Goal: Transaction & Acquisition: Book appointment/travel/reservation

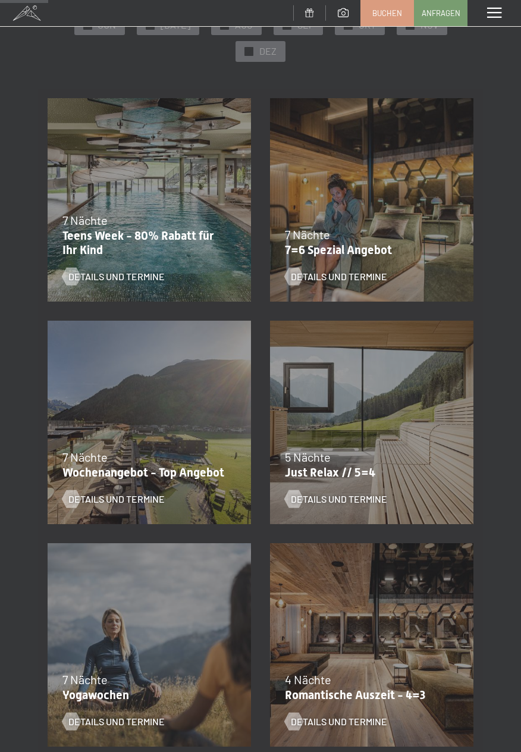
scroll to position [184, 0]
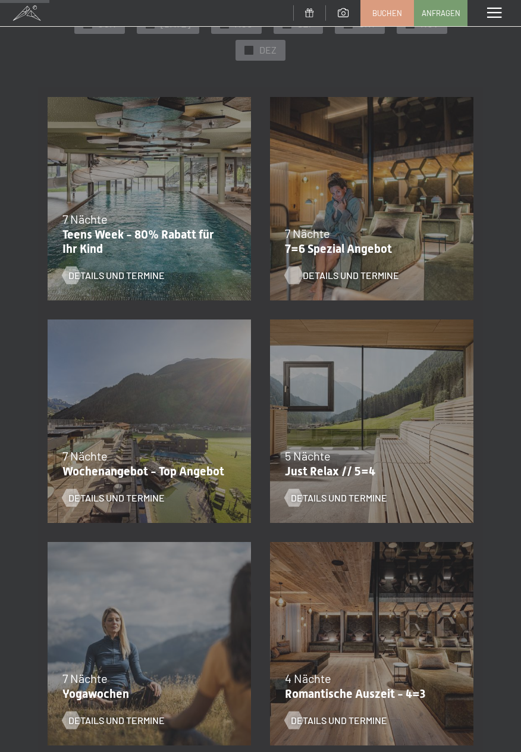
click at [364, 272] on span "Details und Termine" at bounding box center [351, 275] width 96 height 13
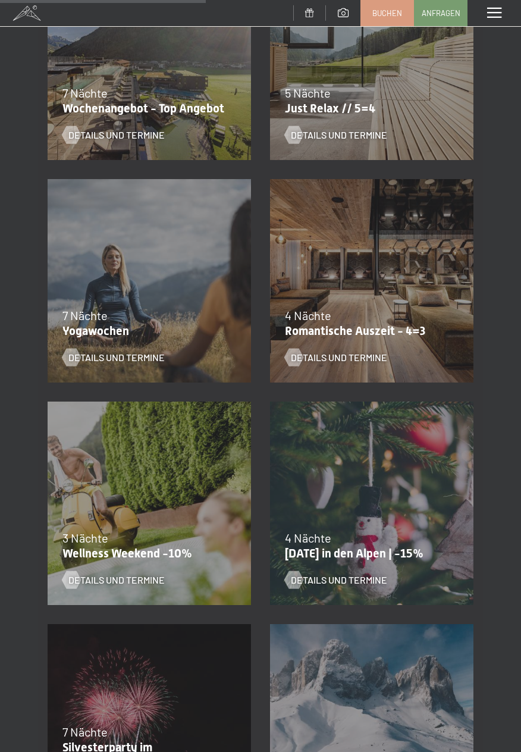
scroll to position [0, 0]
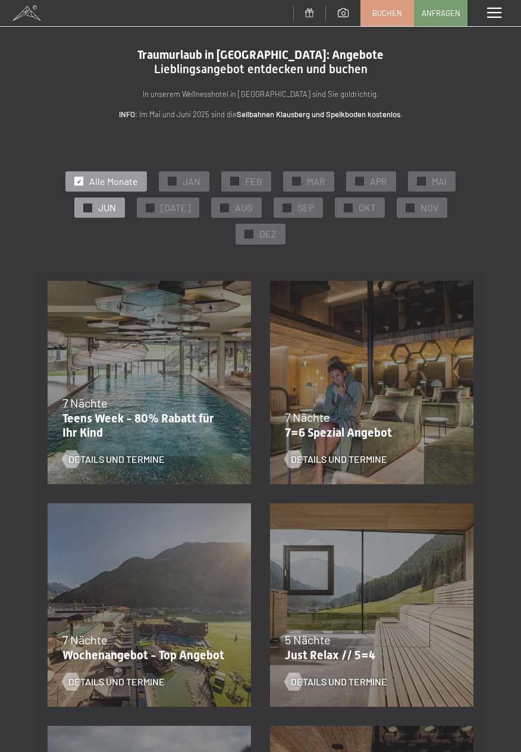
click at [92, 207] on div at bounding box center [87, 207] width 9 height 9
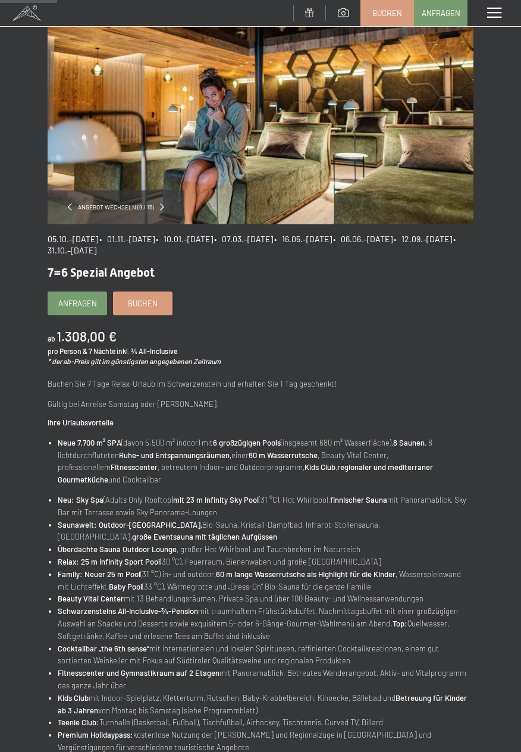
scroll to position [89, 0]
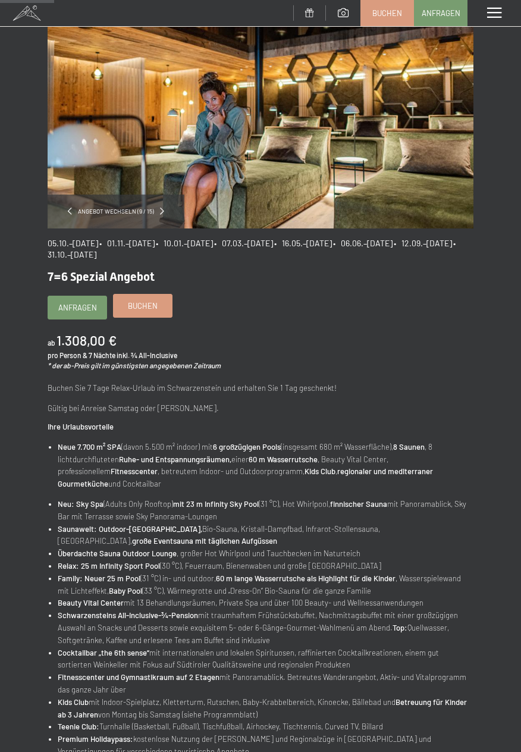
click at [142, 304] on span "Buchen" at bounding box center [143, 305] width 30 height 11
click at [474, 751] on div "Angebot wechseln (9 / 15) 05.10.–26.10.2025 • 01.11.–21.12.2025 • 10.01.–01.02.…" at bounding box center [260, 428] width 521 height 878
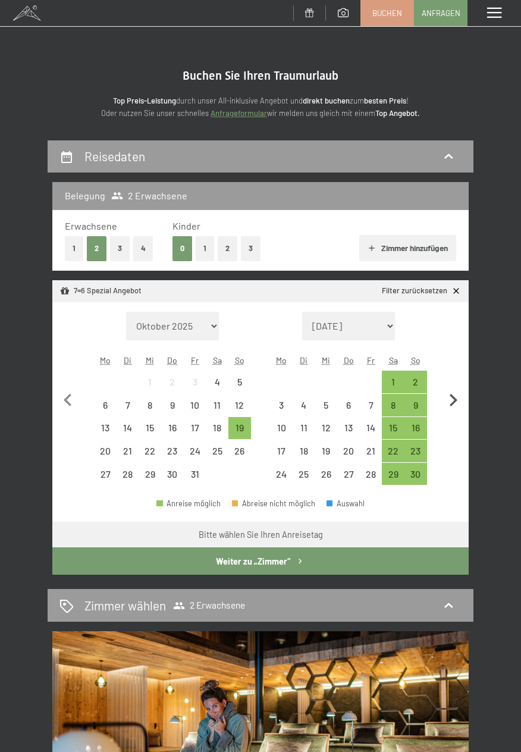
click at [455, 397] on icon "button" at bounding box center [453, 400] width 25 height 25
select select "[DATE]"
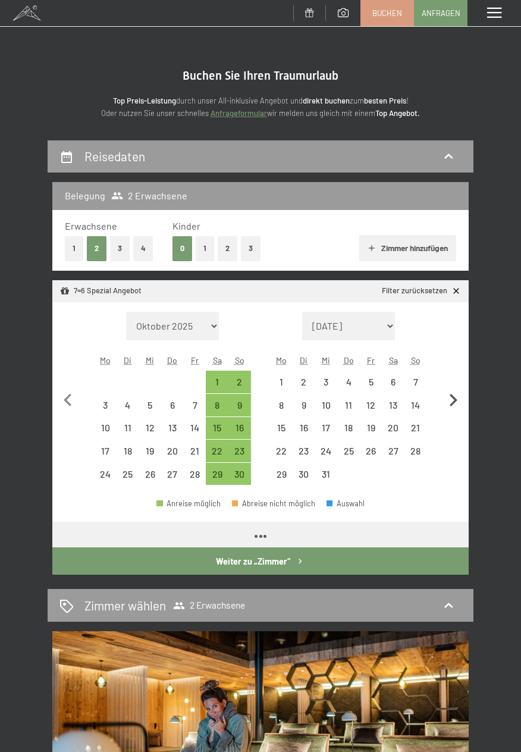
select select "[DATE]"
click at [457, 404] on icon "button" at bounding box center [453, 400] width 25 height 25
select select "[DATE]"
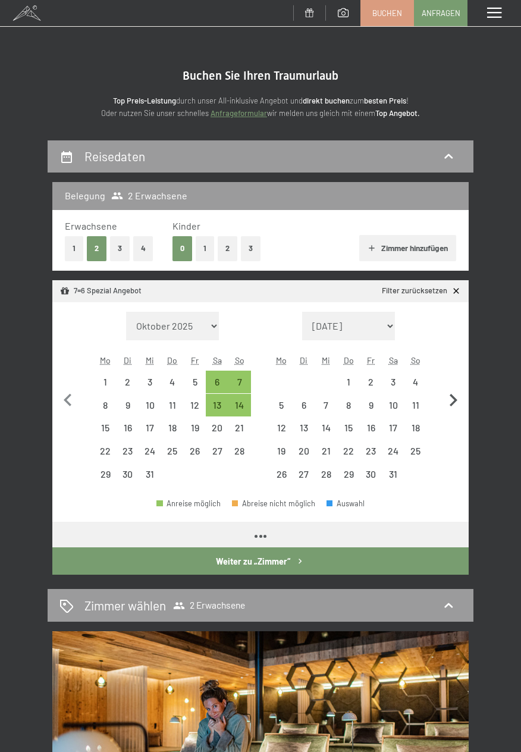
click at [457, 406] on icon "button" at bounding box center [453, 400] width 25 height 25
click at [455, 399] on icon "button" at bounding box center [454, 400] width 8 height 12
select select "[DATE]"
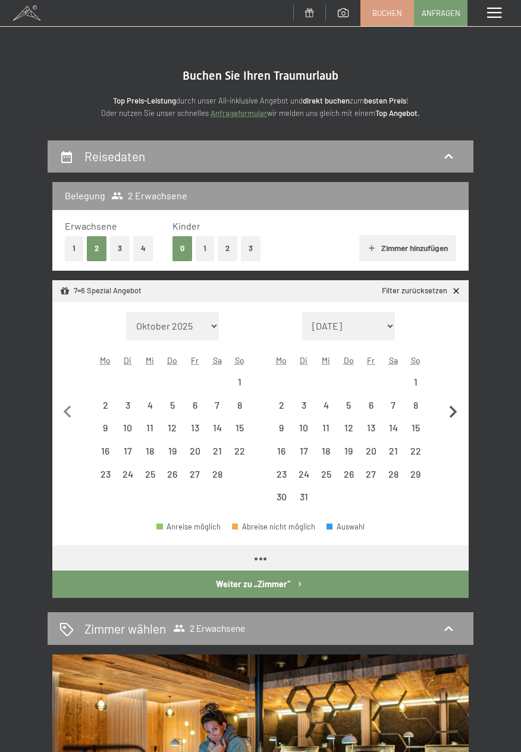
click at [454, 401] on icon "button" at bounding box center [453, 412] width 25 height 25
select select "[DATE]"
click at [451, 403] on icon "button" at bounding box center [453, 412] width 25 height 25
select select "[DATE]"
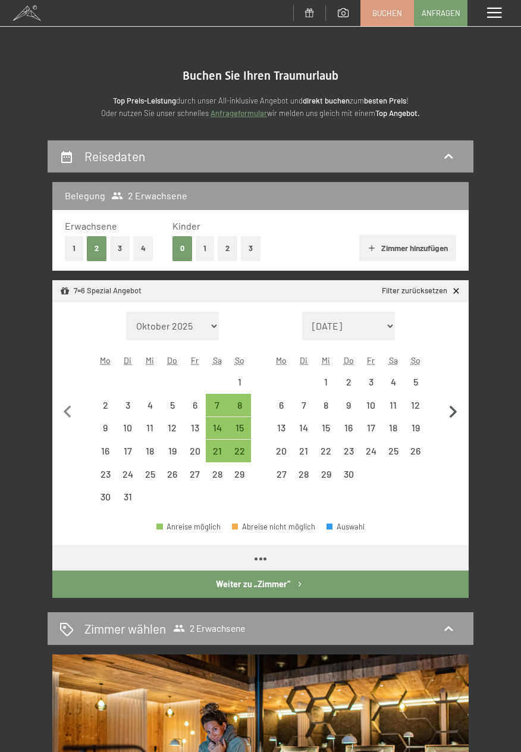
select select "[DATE]"
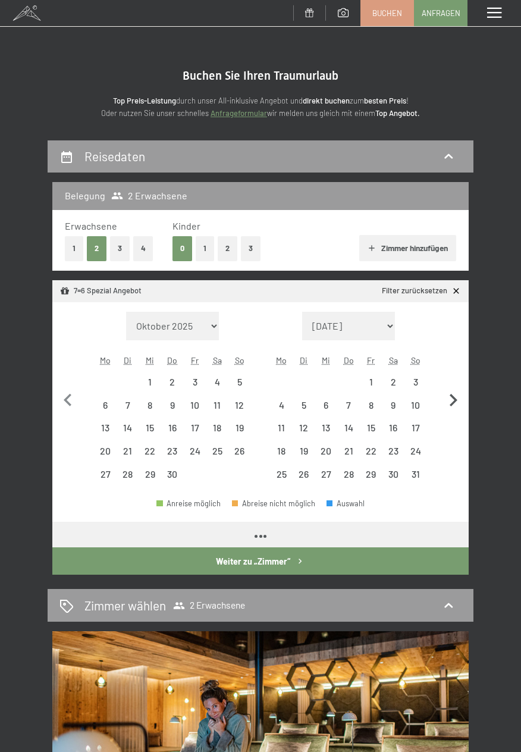
click at [454, 401] on icon "button" at bounding box center [454, 400] width 8 height 12
select select "[DATE]"
click at [451, 401] on icon "button" at bounding box center [453, 400] width 25 height 25
select select "[DATE]"
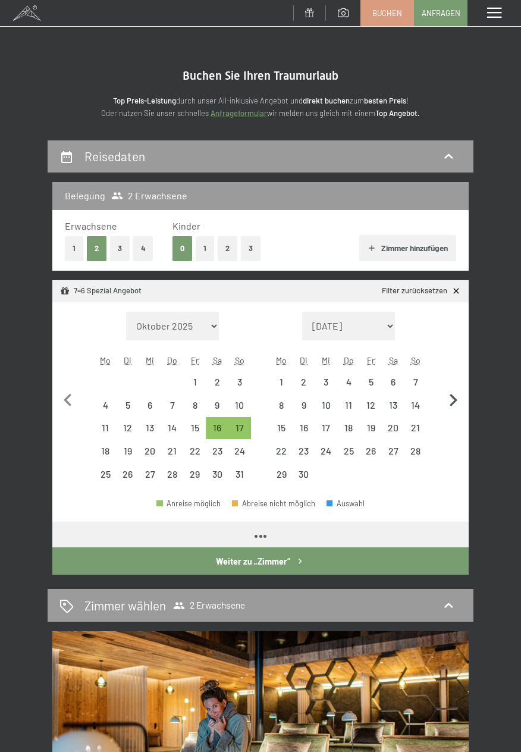
select select "[DATE]"
click at [453, 402] on icon "button" at bounding box center [454, 400] width 8 height 12
select select "[DATE]"
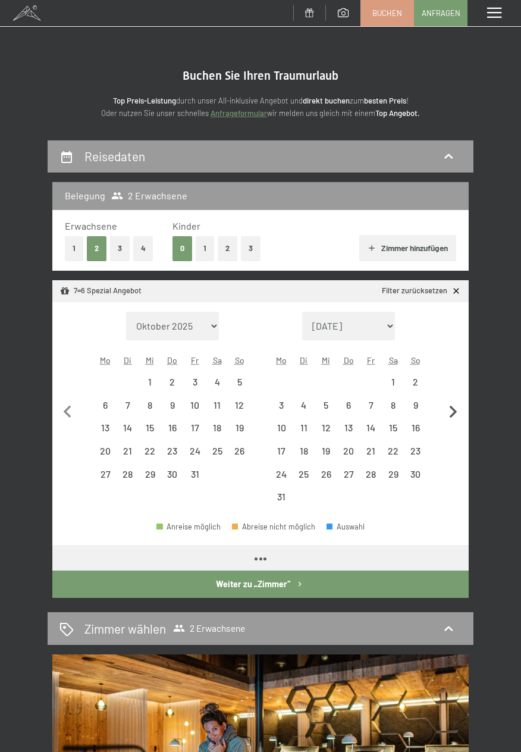
select select "[DATE]"
click at [454, 404] on icon "button" at bounding box center [453, 412] width 25 height 25
select select "[DATE]"
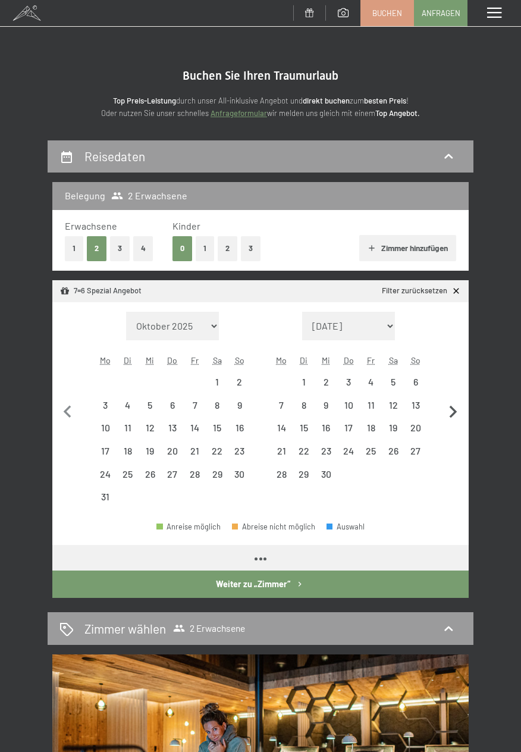
select select "[DATE]"
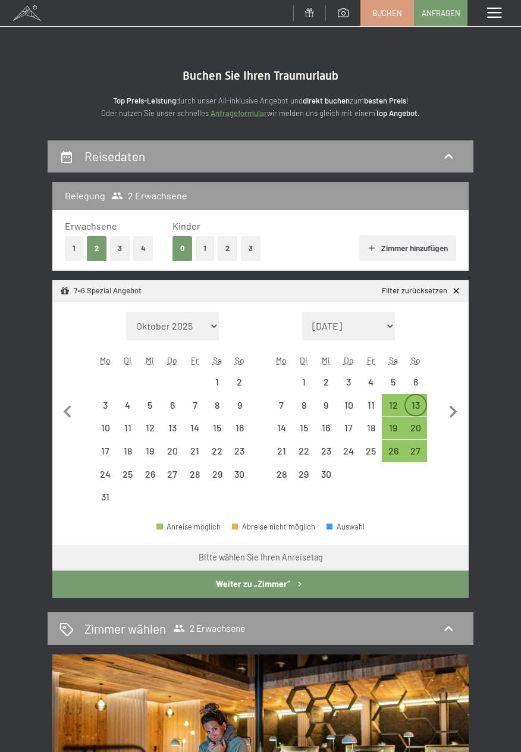
click at [415, 404] on div "13" at bounding box center [416, 410] width 20 height 20
select select "[DATE]"
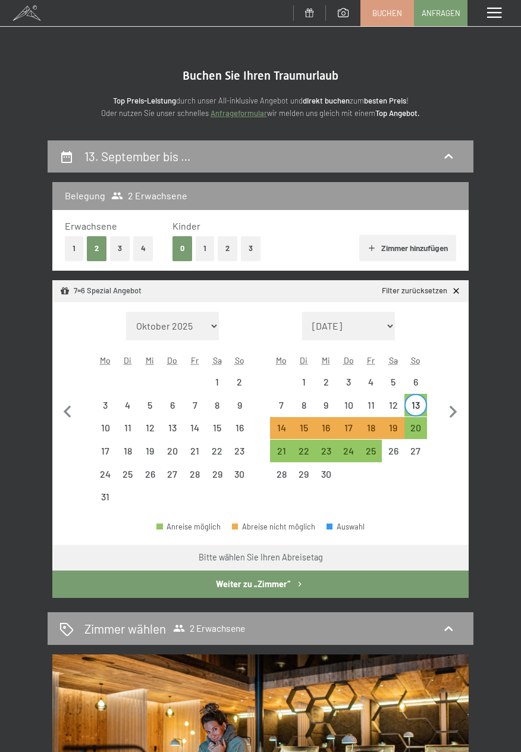
click at [410, 409] on div "13" at bounding box center [416, 410] width 20 height 20
select select "[DATE]"
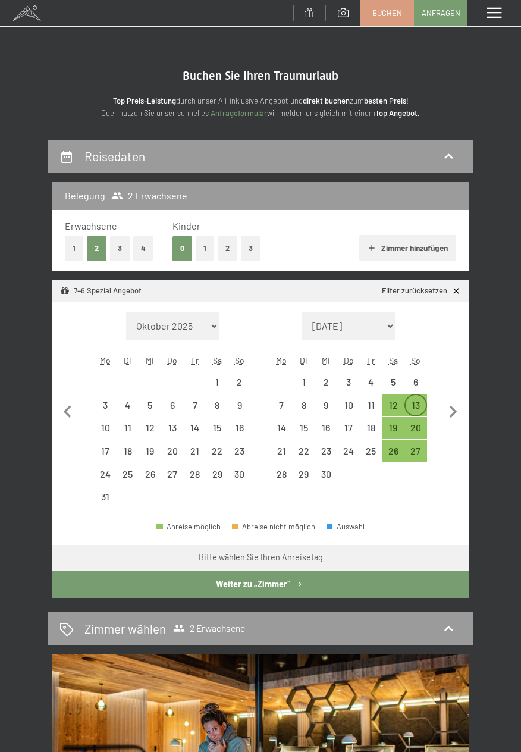
click at [417, 398] on div "13" at bounding box center [416, 405] width 20 height 20
select select "[DATE]"
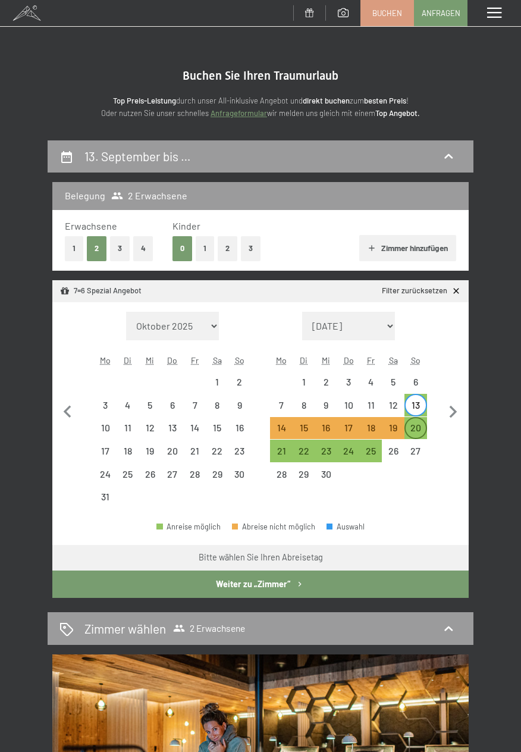
click at [417, 428] on div "20" at bounding box center [416, 433] width 20 height 20
select select "[DATE]"
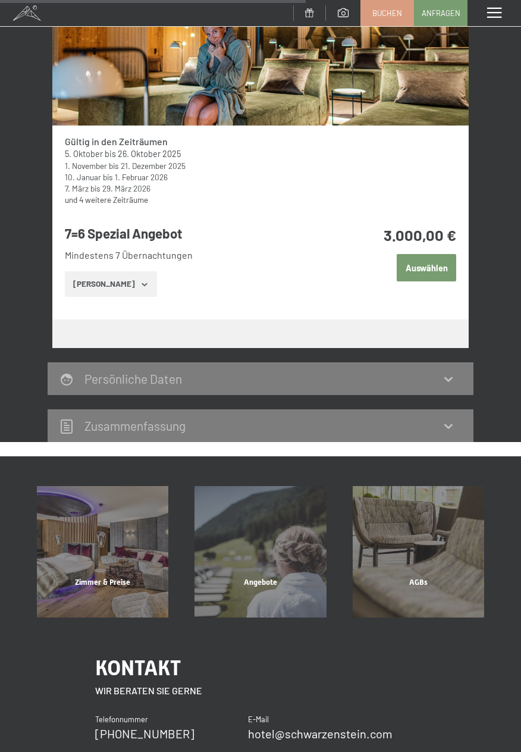
scroll to position [676, 0]
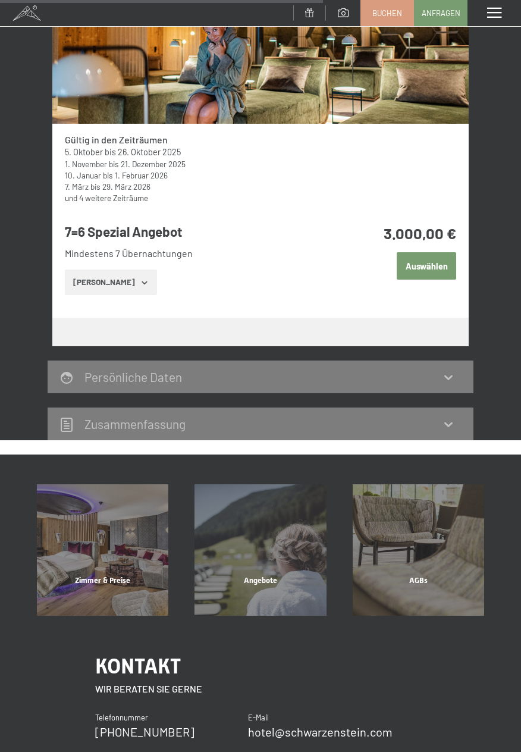
click at [140, 195] on link "und 4 weitere Zeiträume" at bounding box center [106, 198] width 83 height 10
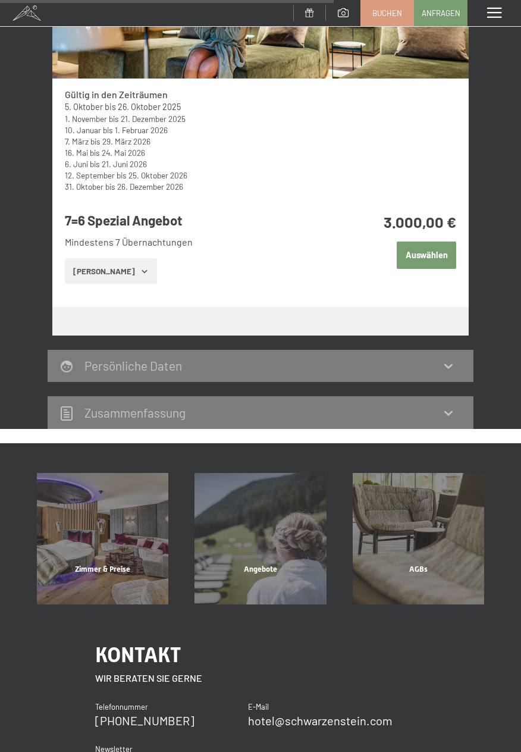
scroll to position [721, 0]
click at [129, 263] on button "[PERSON_NAME]" at bounding box center [111, 271] width 92 height 26
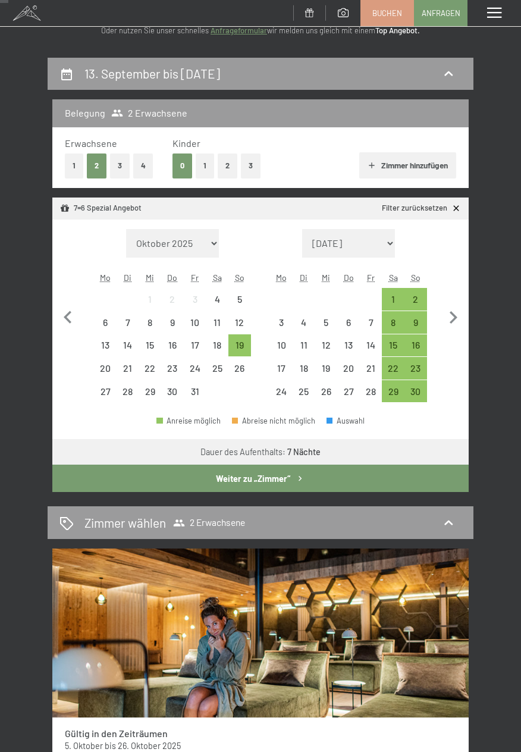
scroll to position [81, 0]
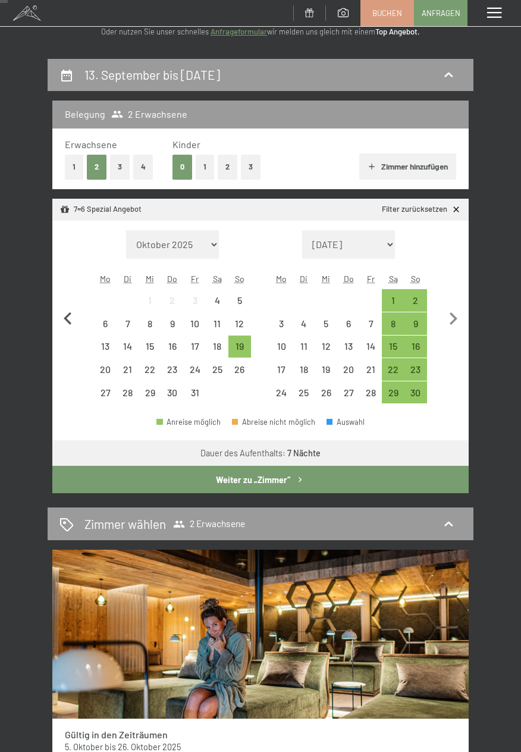
click at [62, 319] on icon "button" at bounding box center [67, 318] width 25 height 25
click at [70, 314] on icon "button" at bounding box center [68, 318] width 8 height 12
click at [68, 311] on icon "button" at bounding box center [67, 318] width 25 height 25
click at [64, 324] on icon "button" at bounding box center [67, 318] width 25 height 25
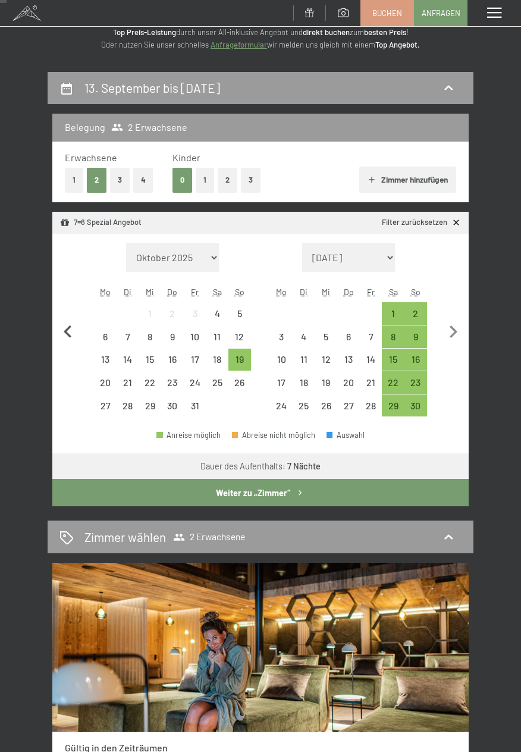
scroll to position [68, 0]
click at [78, 334] on icon "button" at bounding box center [67, 331] width 25 height 25
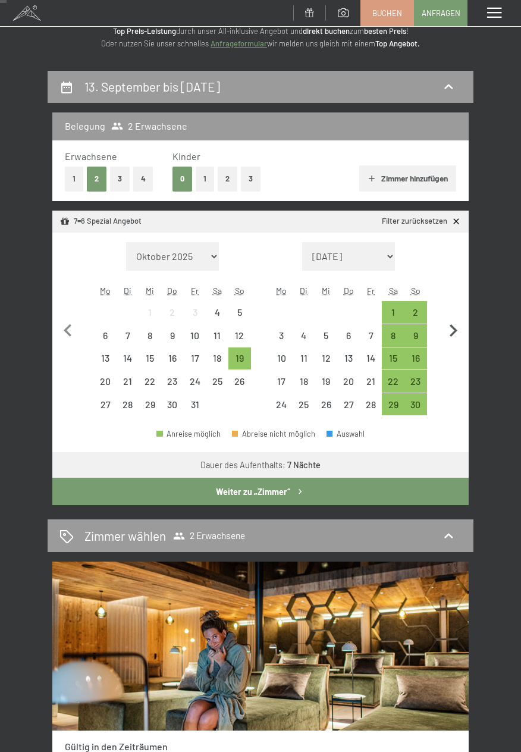
click at [457, 325] on icon "button" at bounding box center [453, 330] width 25 height 25
select select "[DATE]"
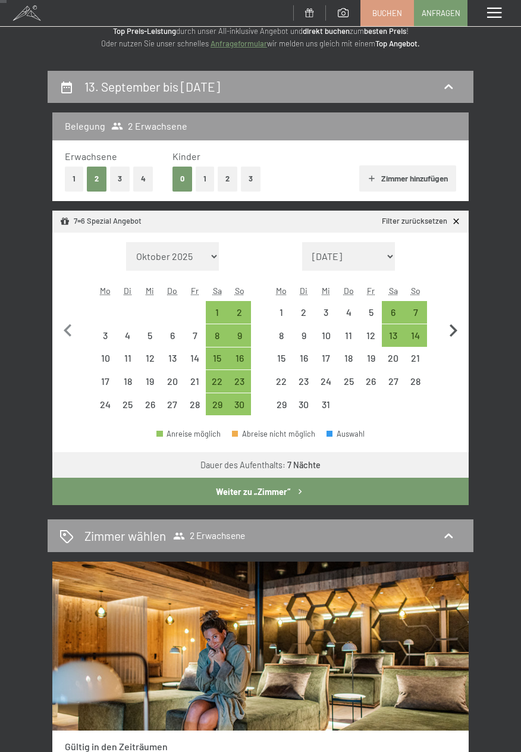
click at [462, 327] on icon "button" at bounding box center [453, 330] width 25 height 25
select select "[DATE]"
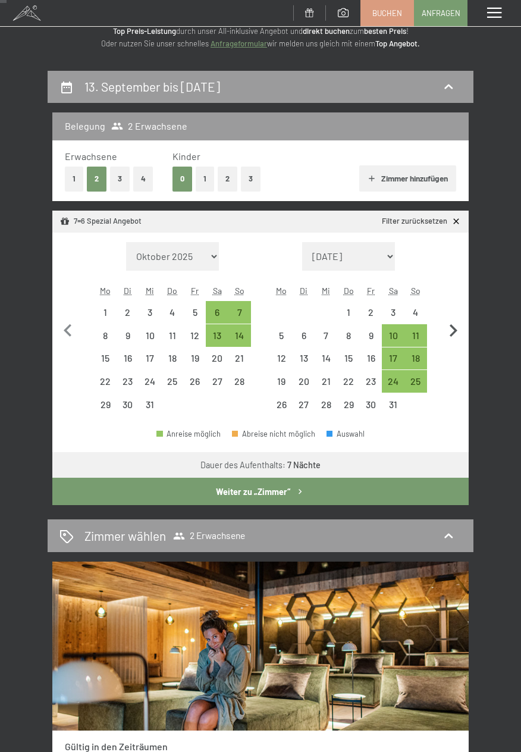
click at [462, 329] on icon "button" at bounding box center [453, 330] width 25 height 25
select select "[DATE]"
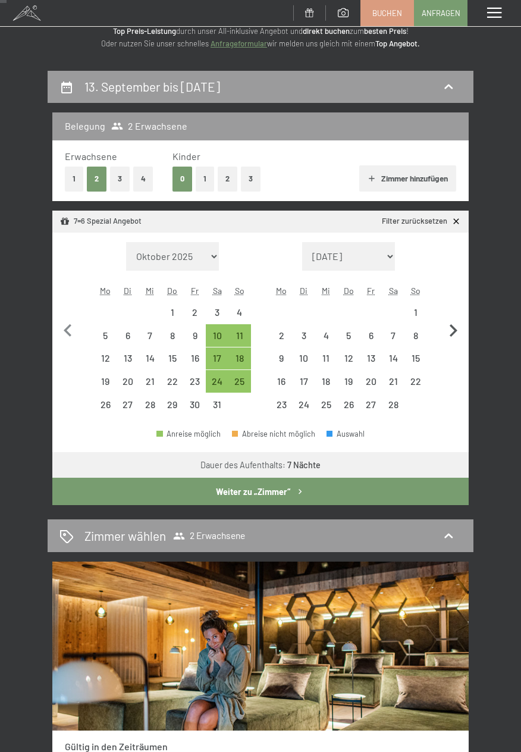
click at [463, 330] on icon "button" at bounding box center [453, 330] width 25 height 25
select select "[DATE]"
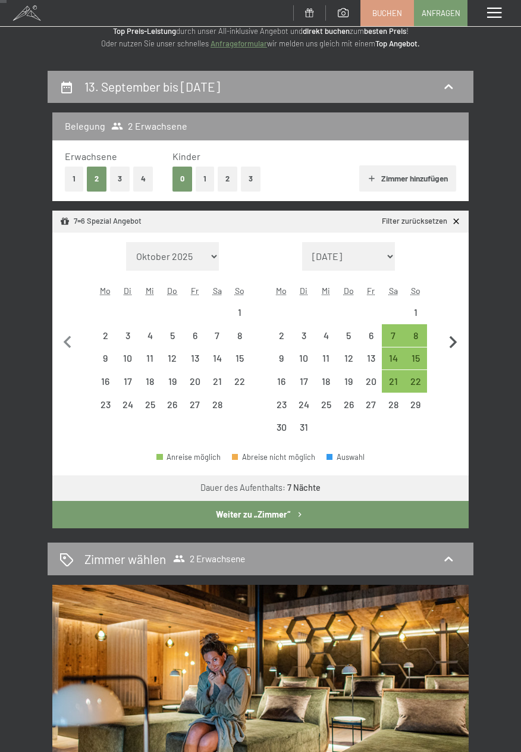
click at [462, 331] on icon "button" at bounding box center [453, 342] width 25 height 25
select select "[DATE]"
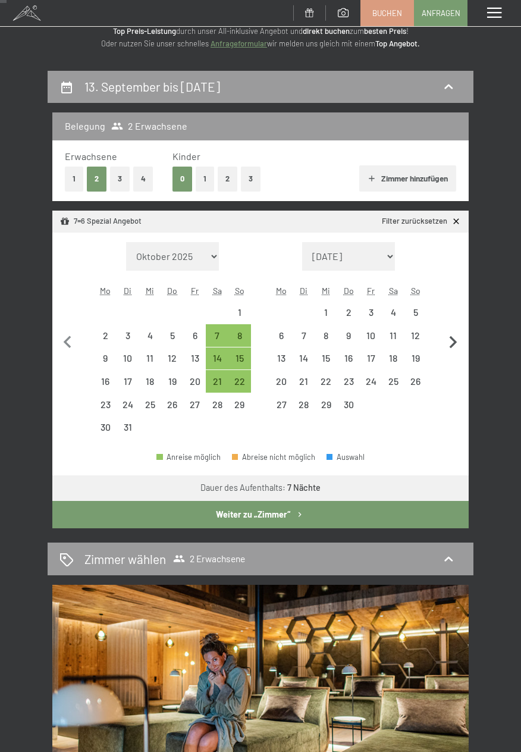
click at [463, 332] on icon "button" at bounding box center [453, 342] width 25 height 25
select select "[DATE]"
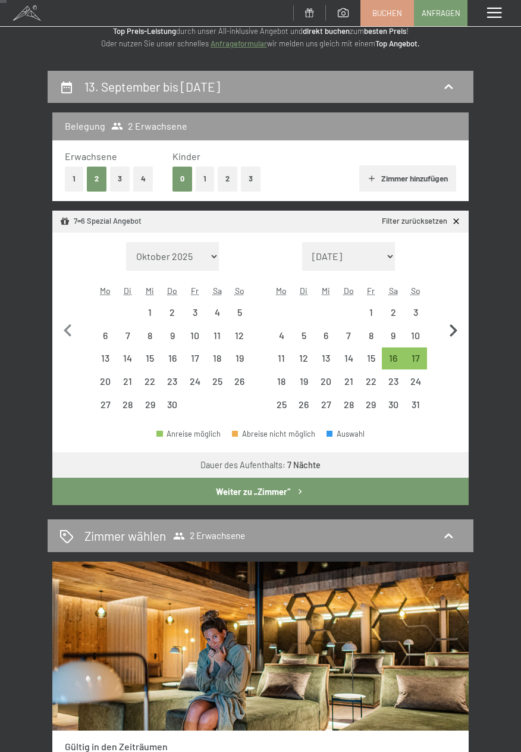
click at [463, 334] on icon "button" at bounding box center [453, 330] width 25 height 25
select select "[DATE]"
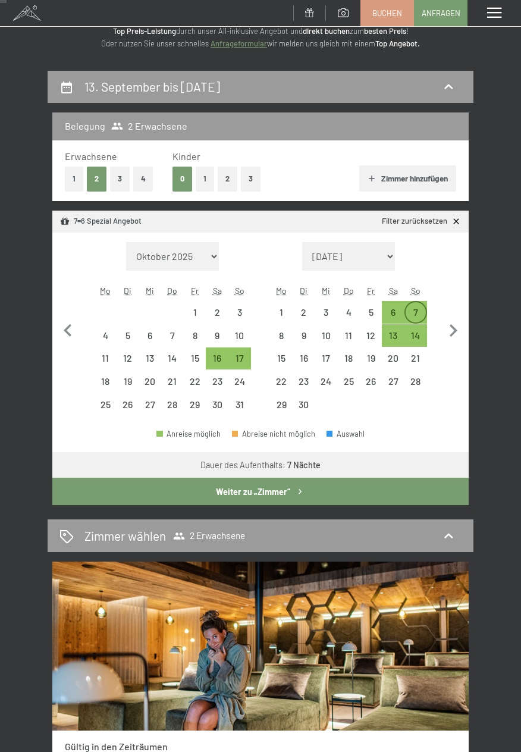
click at [415, 312] on div "7" at bounding box center [416, 317] width 20 height 20
select select "[DATE]"
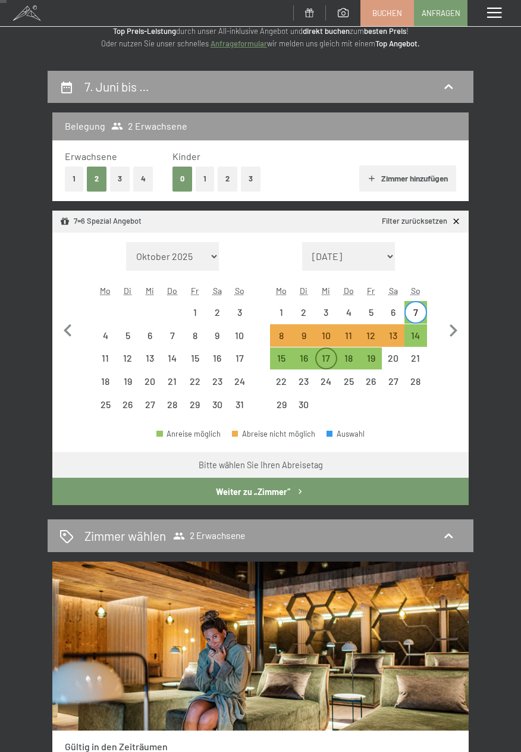
click at [330, 364] on div "17" at bounding box center [326, 363] width 20 height 20
select select "[DATE]"
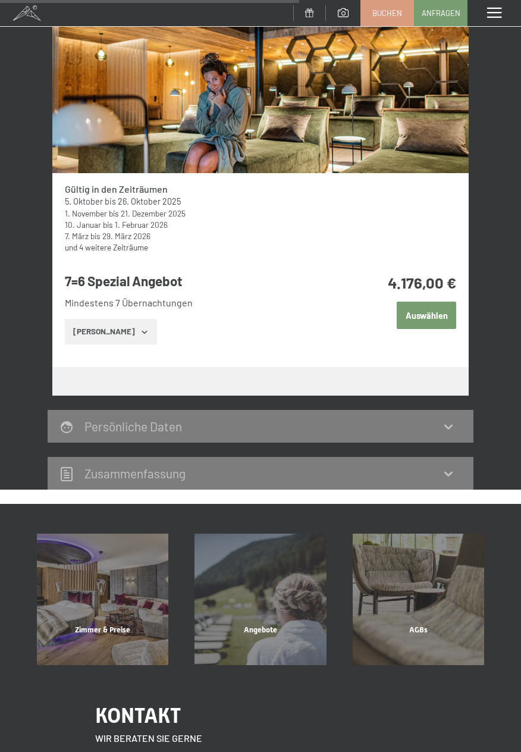
scroll to position [627, 0]
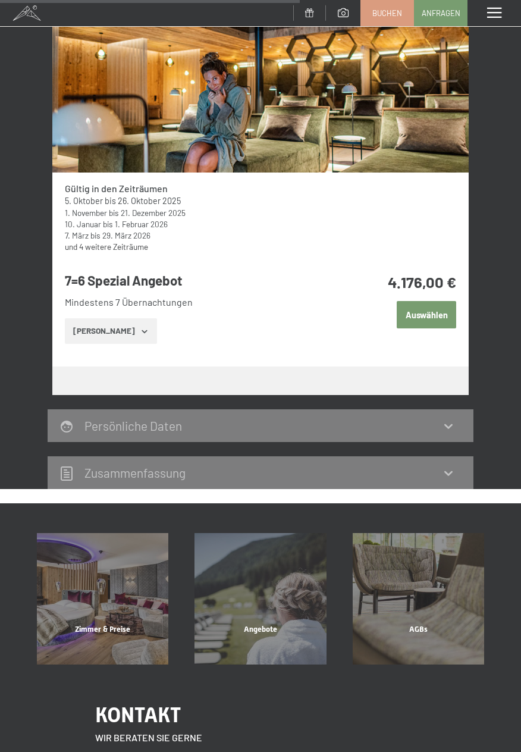
click at [140, 327] on button "[PERSON_NAME]" at bounding box center [111, 331] width 92 height 26
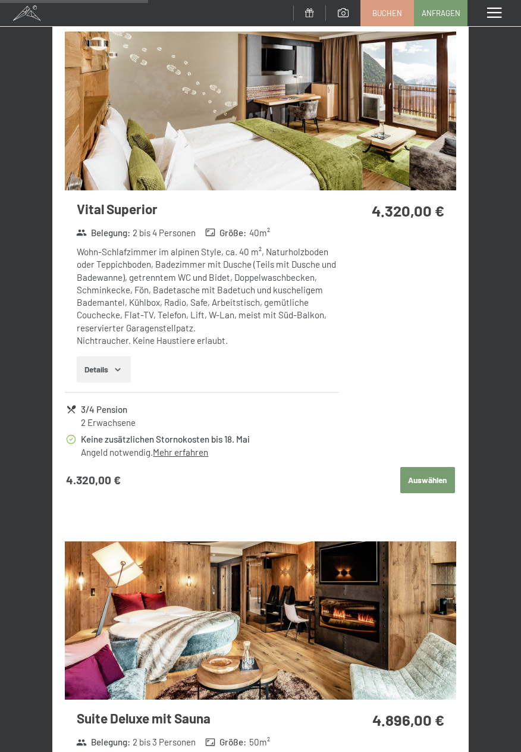
scroll to position [1527, 0]
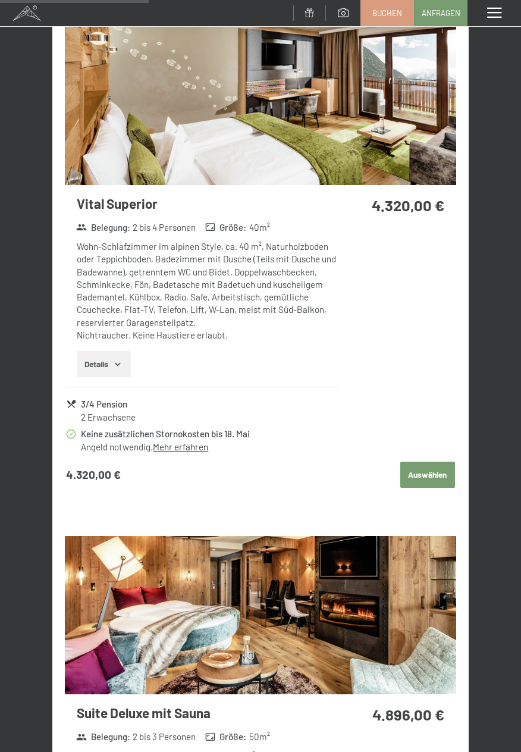
click at [95, 363] on button "Details" at bounding box center [104, 364] width 54 height 26
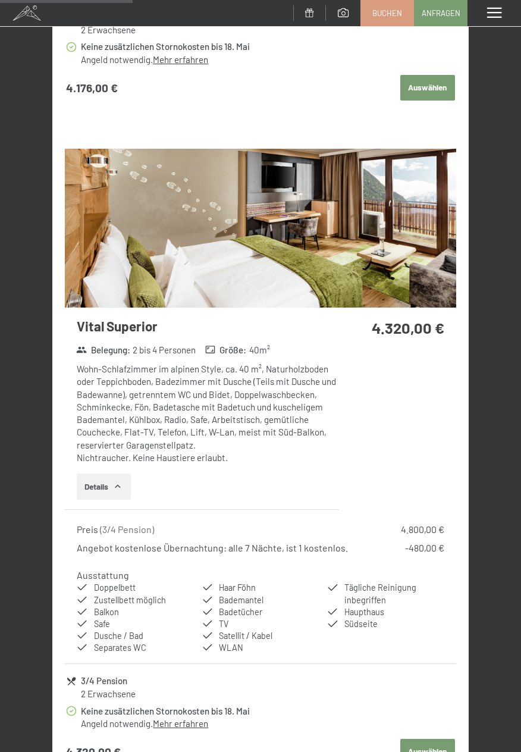
scroll to position [1402, 0]
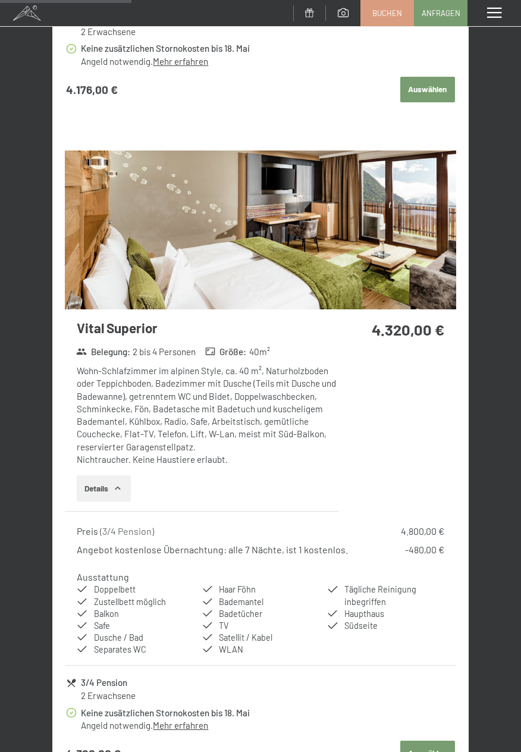
click at [398, 248] on img at bounding box center [260, 229] width 391 height 158
click at [500, 19] on div "Menü" at bounding box center [494, 13] width 54 height 26
